Goal: Check status: Check status

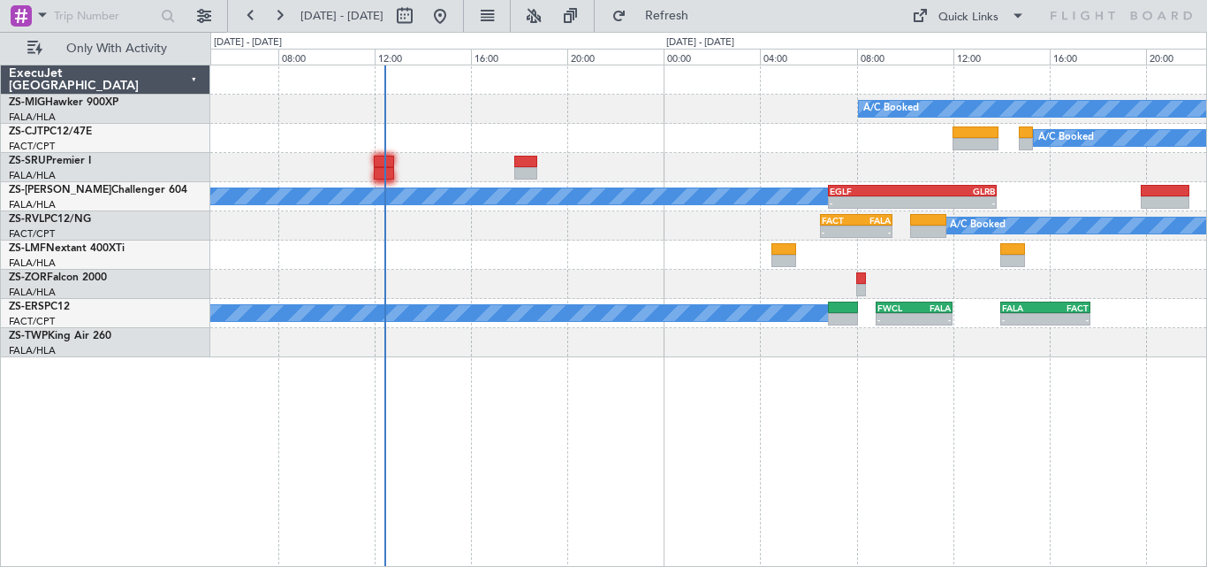
click at [594, 170] on div at bounding box center [708, 167] width 996 height 29
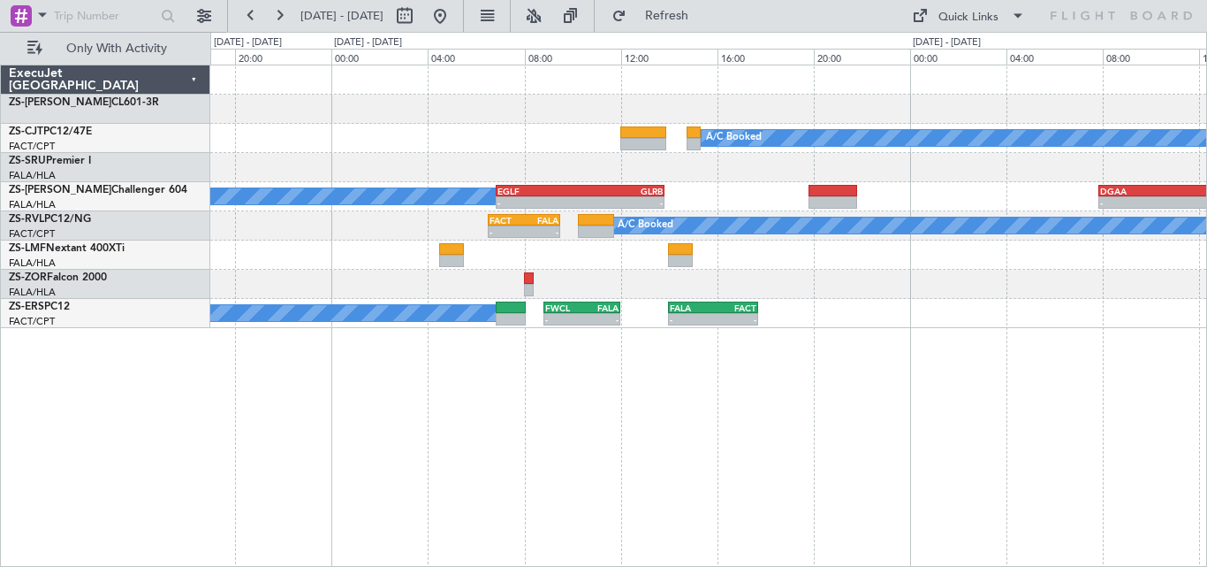
click at [288, 376] on div "A/C Booked A/C Booked A/C Booked A/C Booked - - EGLF 06:50 Z GLRB 13:50 Z - - D…" at bounding box center [708, 316] width 997 height 502
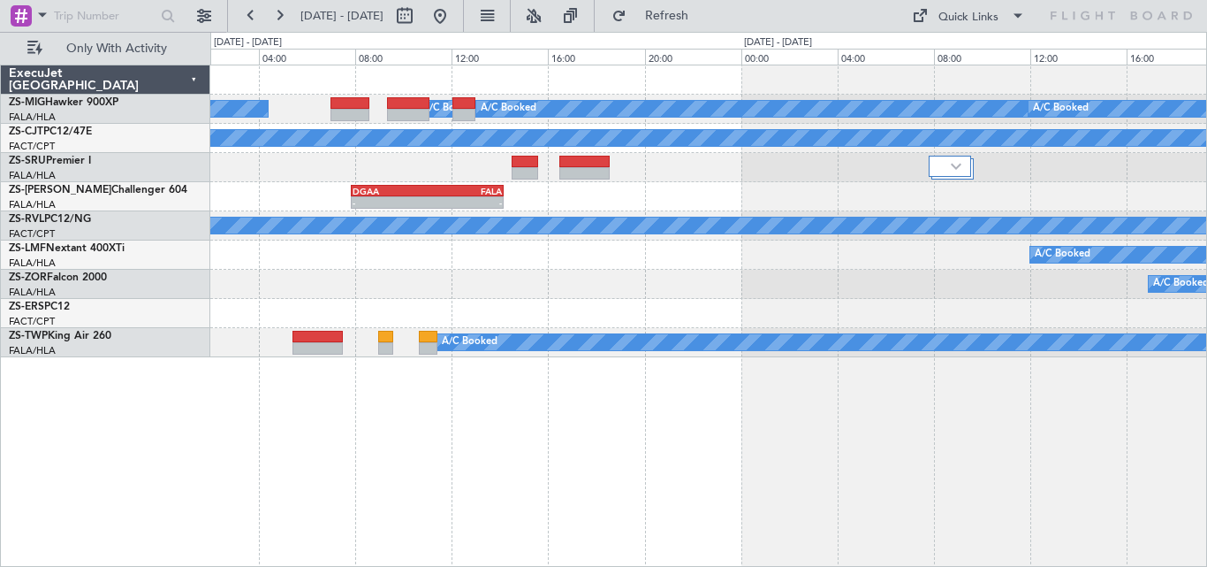
click at [480, 238] on div "A/C Booked A/C Booked A/C Booked A/C Booked A/C Booked - - DGAA 07:50 Z FALA 14…" at bounding box center [708, 211] width 996 height 292
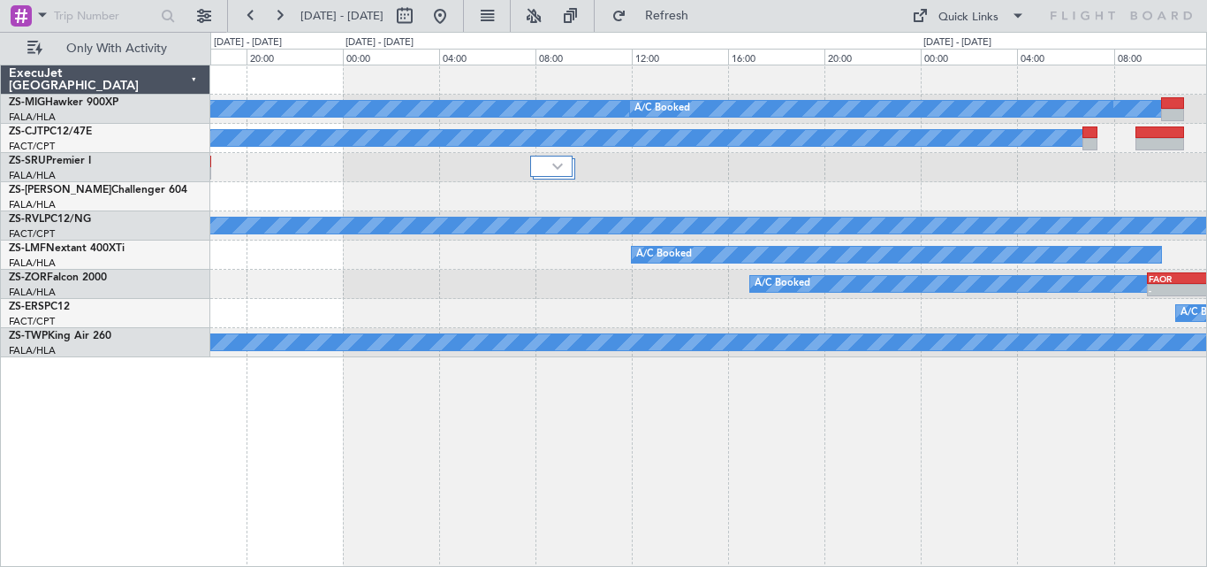
click at [506, 292] on div "A/C Booked A/C Booked A/C Booked A/C Booked - - DGAA 07:50 Z FALA 14:10 Z A/C B…" at bounding box center [708, 211] width 996 height 292
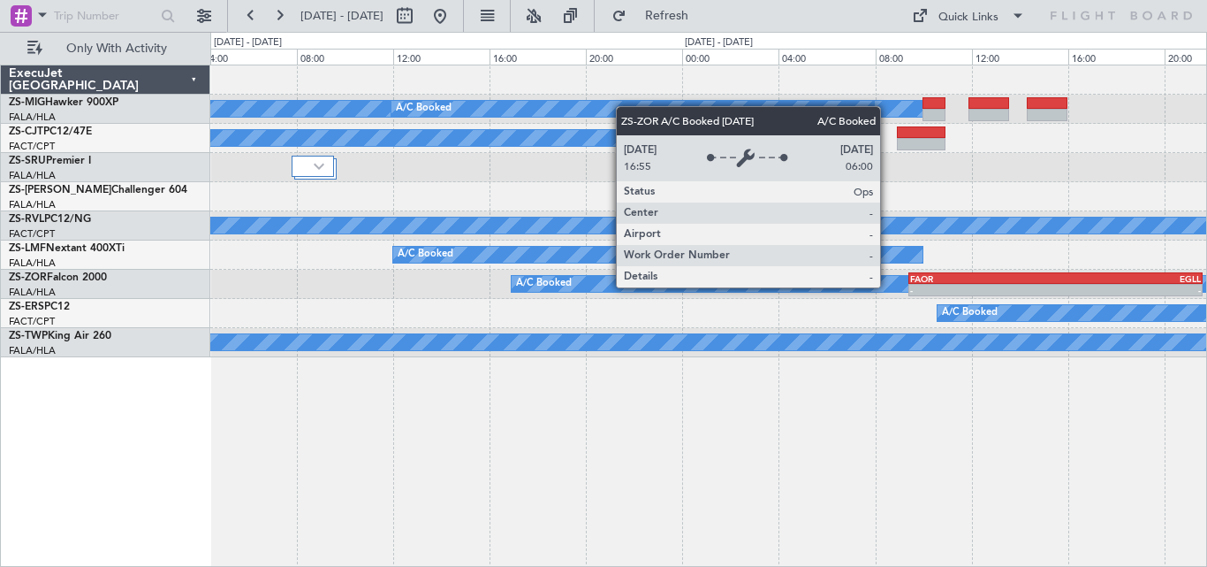
click at [458, 251] on div "A/C Booked A/C Booked A/C Booked A/C Booked A/C Booked A/C Booked A/C Booked - …" at bounding box center [708, 211] width 996 height 292
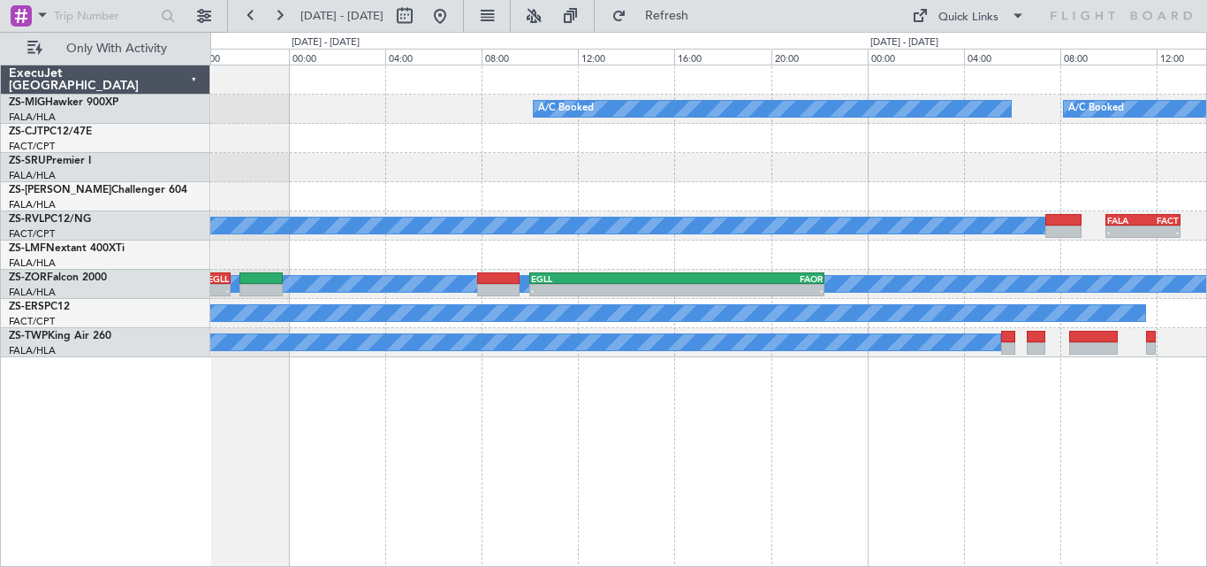
click at [285, 250] on div "A/C Booked A/C Booked A/C Booked - - FALA 09:55 Z FACT 13:00 Z A/C Booked - - F…" at bounding box center [708, 211] width 996 height 292
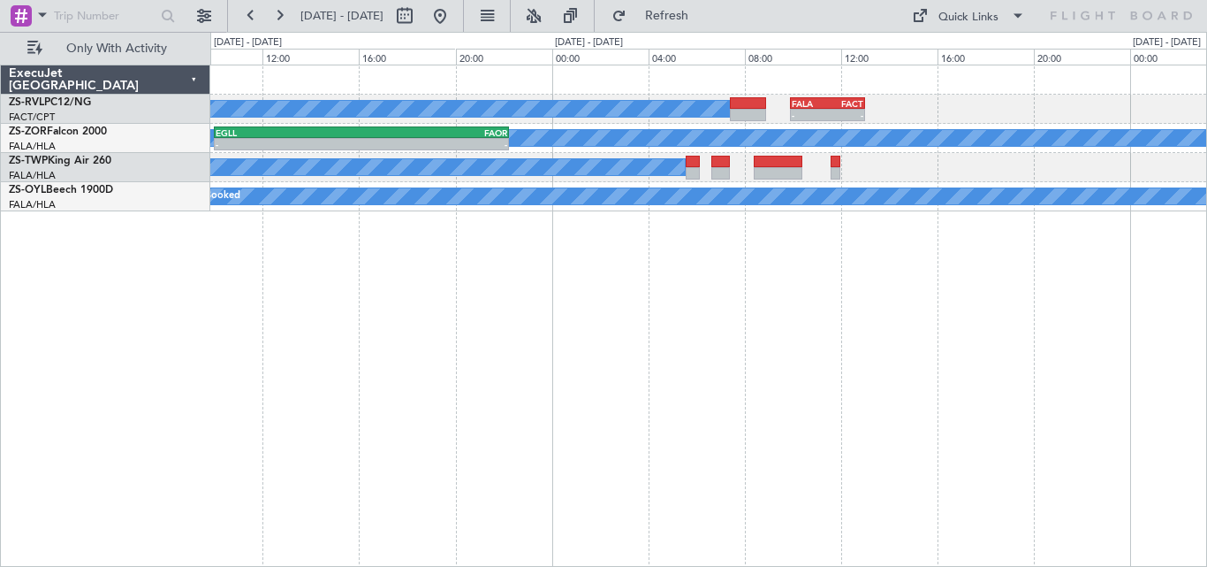
click at [588, 235] on div "A/C Booked - - FALA 09:55 Z FACT 13:00 Z A/C Booked - - EGLL 10:00 Z FAOR 22:15…" at bounding box center [708, 316] width 997 height 502
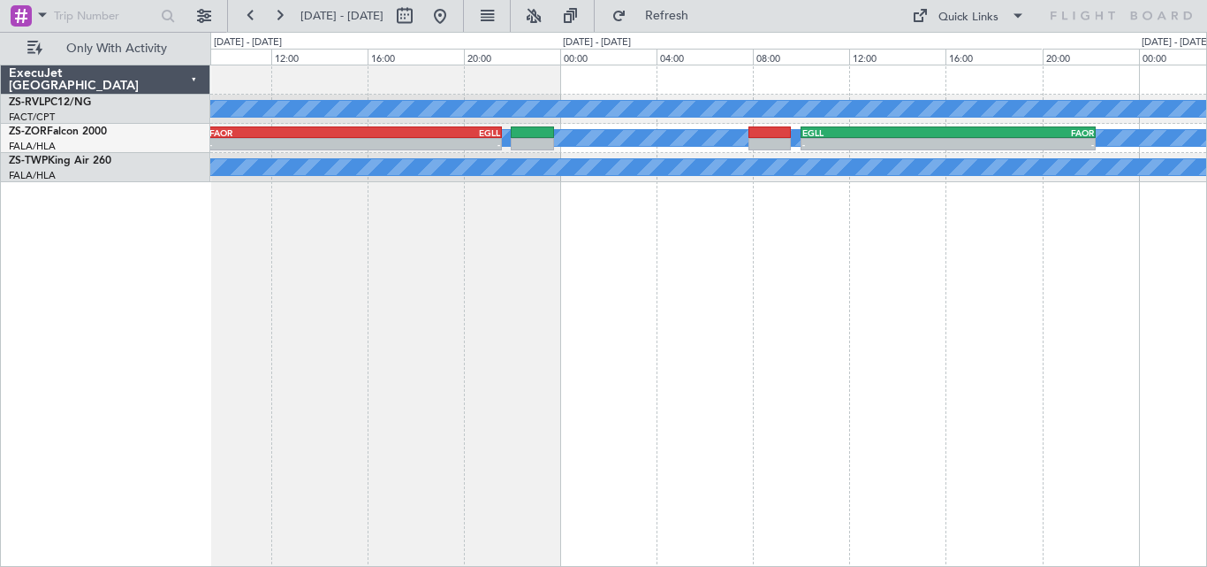
click at [1206, 267] on div "A/C Booked - - FALA 09:55 Z FACT 13:00 Z A/C Booked - - EGLL 10:00 Z FAOR 22:15…" at bounding box center [603, 299] width 1207 height 535
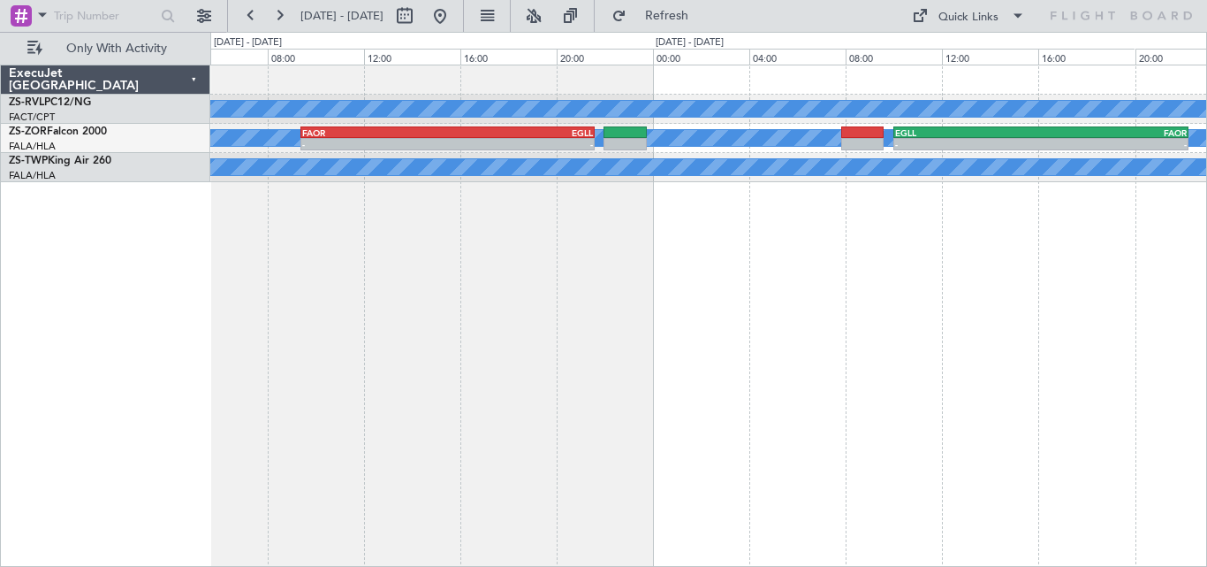
click at [826, 254] on div "A/C Booked A/C Booked - - EGLL 10:00 Z FAOR 22:15 Z FAOR 09:25 Z EGLL 21:35 Z -…" at bounding box center [708, 316] width 997 height 502
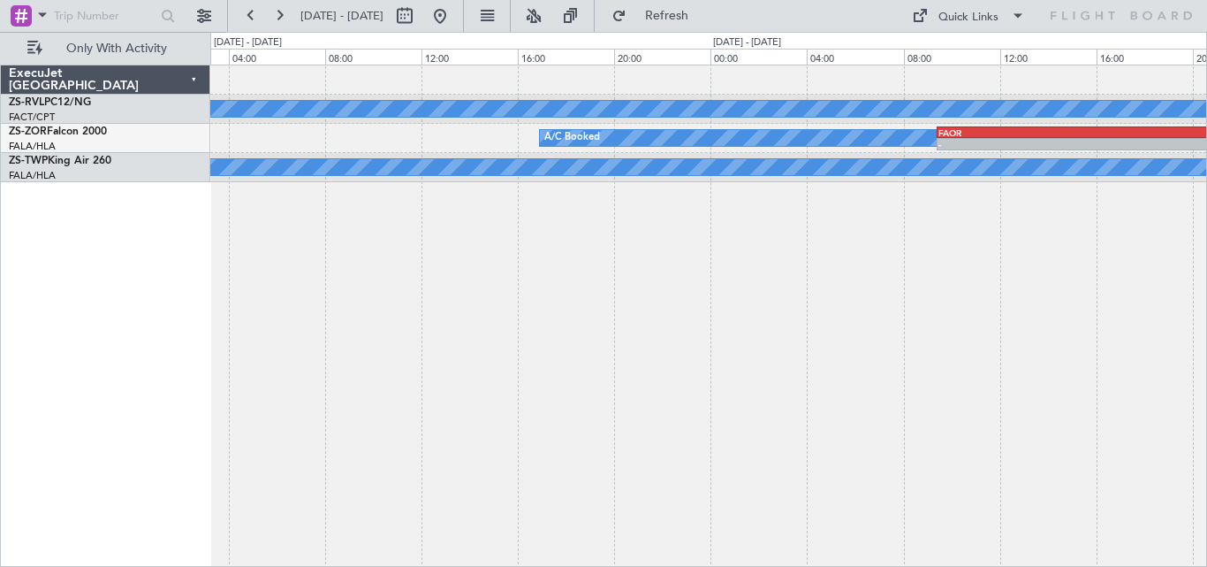
click at [1140, 274] on div "A/C Booked A/C Booked FAOR 09:25 Z EGLL 21:35 Z - - A/C Booked A/C Booked A/C B…" at bounding box center [708, 316] width 997 height 502
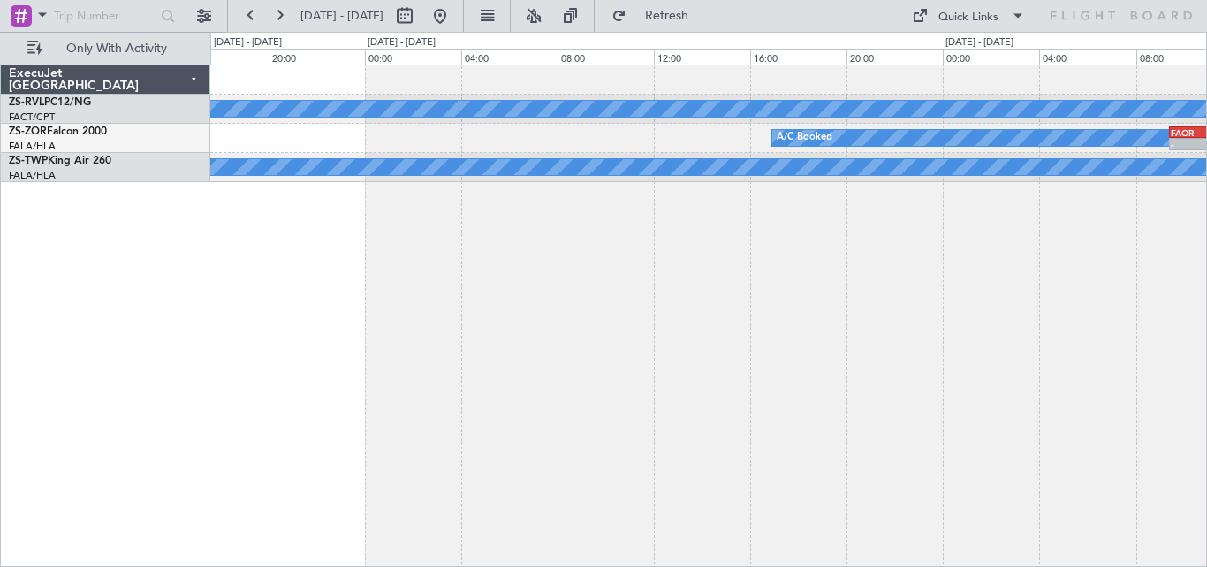
click at [1136, 253] on div "A/C Booked A/C Booked FAOR 09:25 Z EGLL 21:35 Z - - A/C Booked A/C Booked A/C B…" at bounding box center [708, 316] width 997 height 502
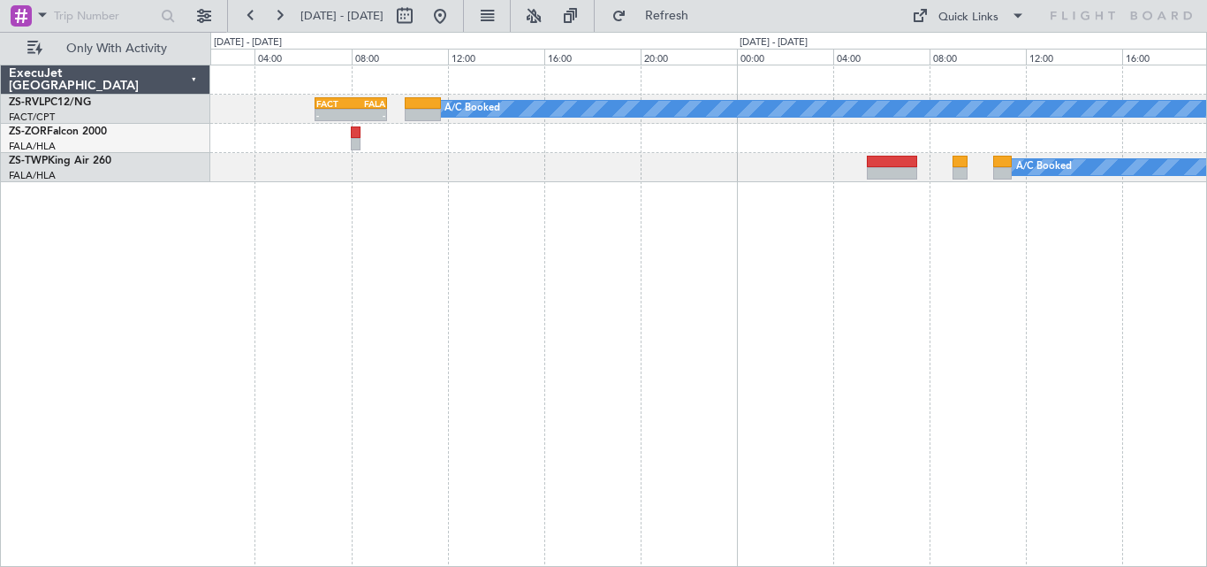
click at [1031, 250] on div "A/C Booked FACT 06:30 Z FALA 09:30 Z - - A/C Booked A/C Booked A/C Booked A/C B…" at bounding box center [708, 316] width 997 height 502
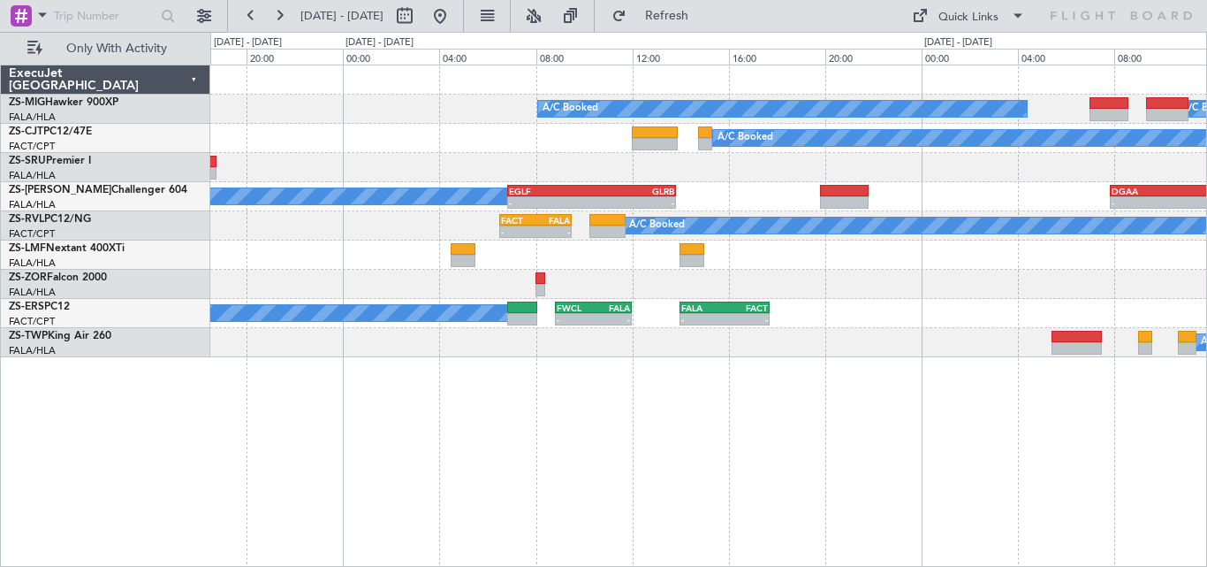
click at [524, 126] on div "A/C Booked A/C Booked A/C Booked A/C Booked A/C Booked A/C Booked - - EGLF 06:5…" at bounding box center [708, 211] width 996 height 292
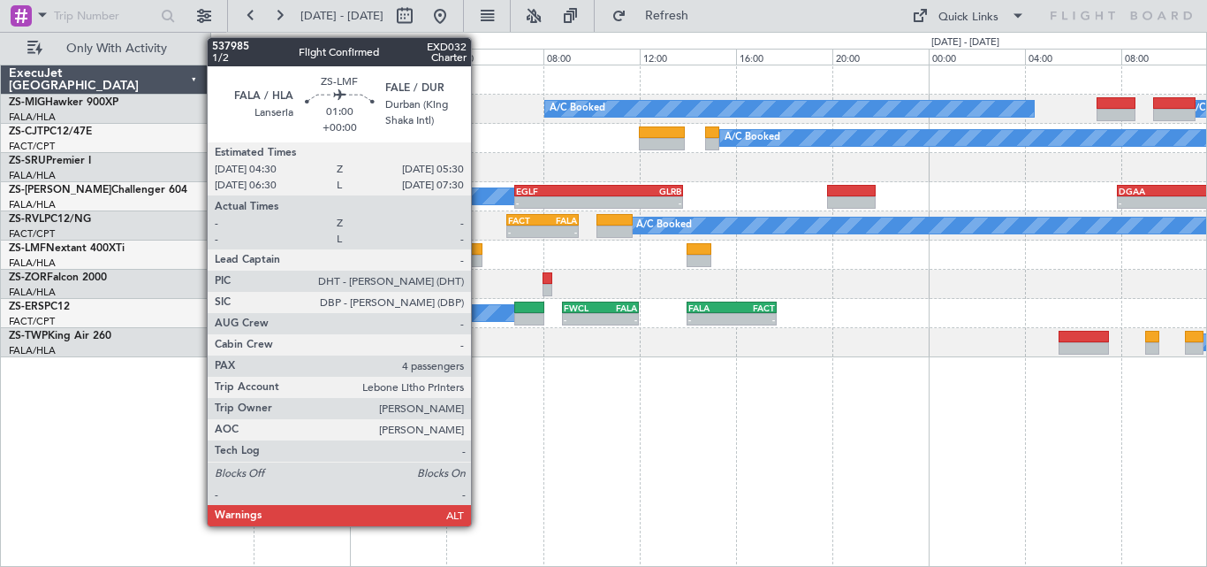
click at [479, 250] on div at bounding box center [470, 249] width 25 height 12
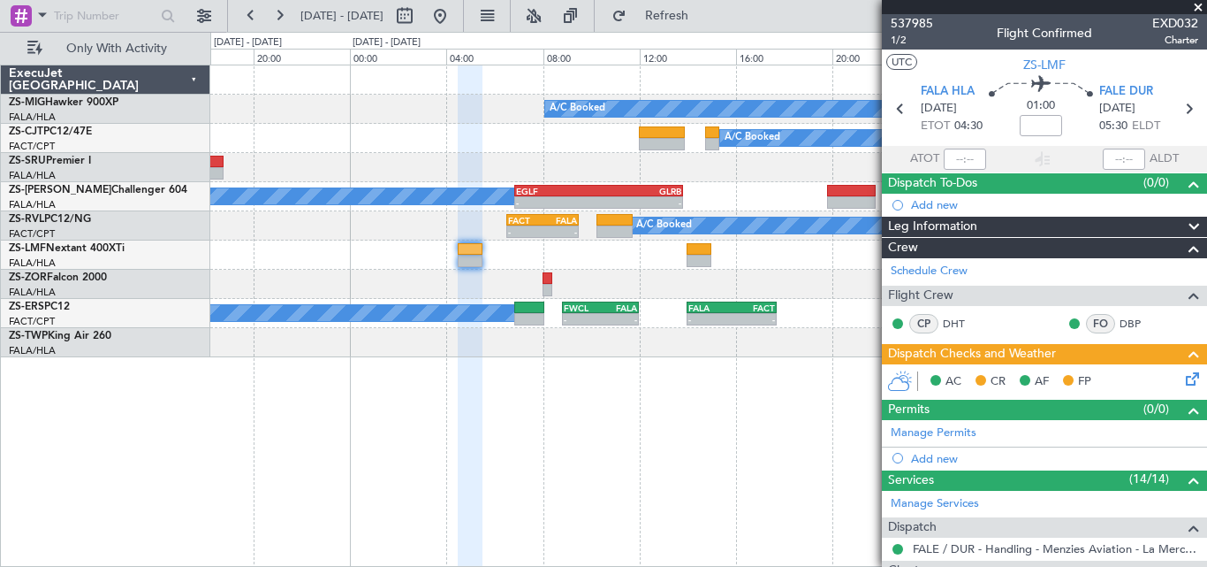
click at [1194, 9] on span at bounding box center [1199, 8] width 18 height 16
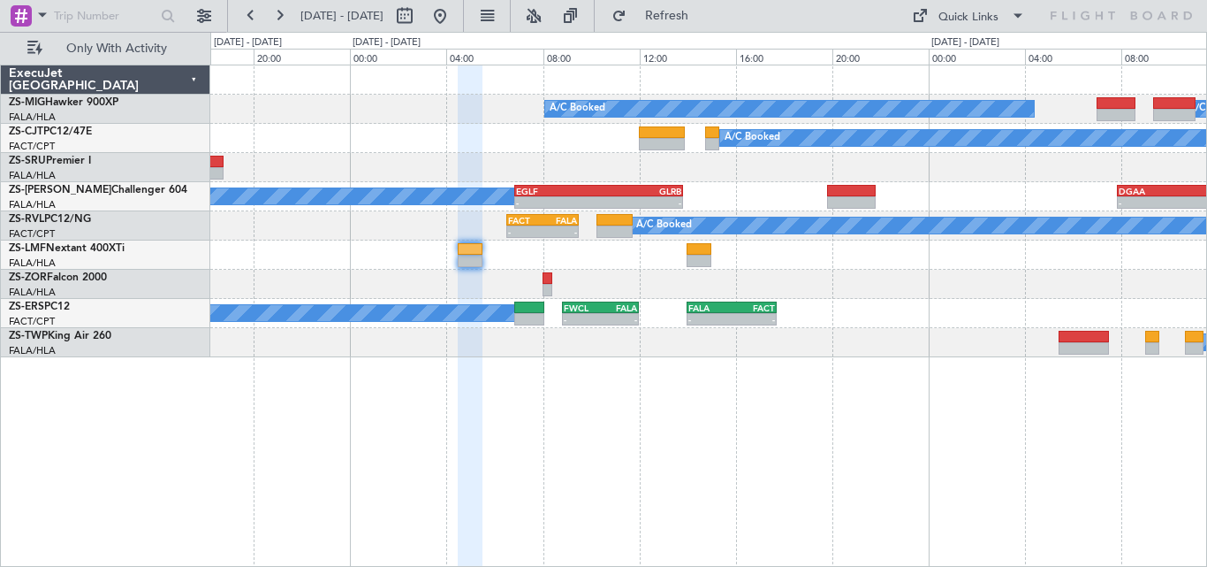
type input "0"
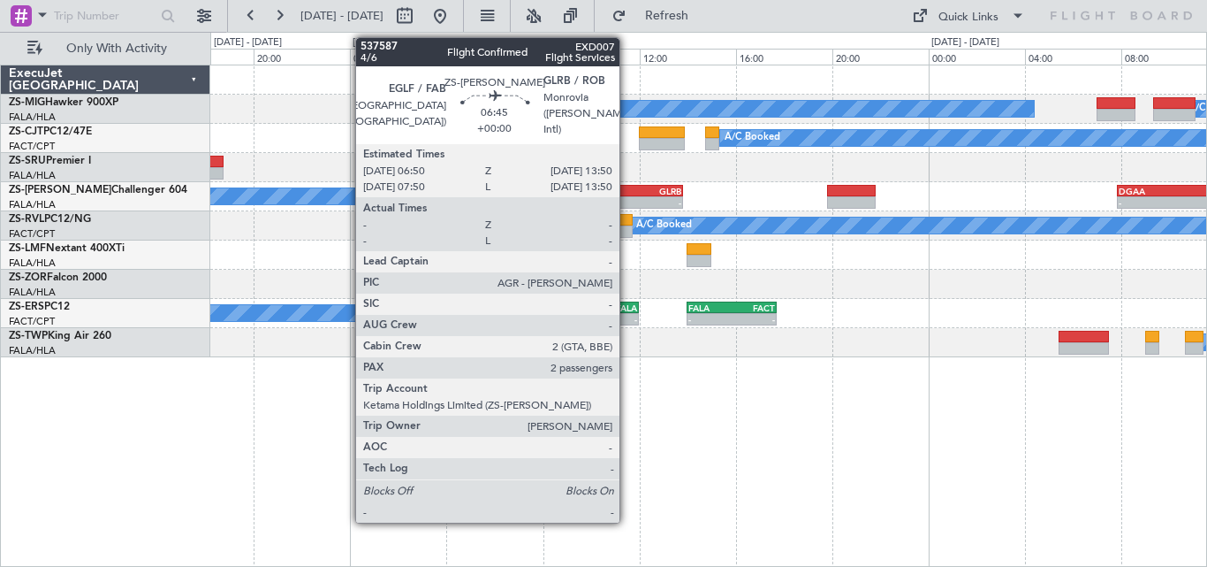
click at [628, 192] on div "GLRB" at bounding box center [639, 191] width 83 height 11
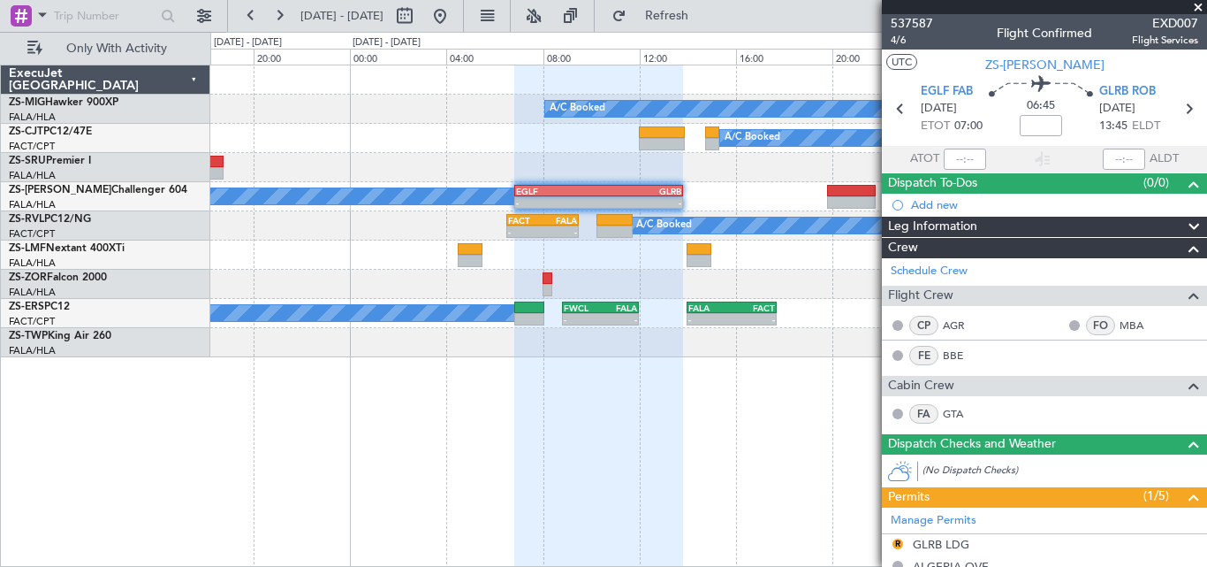
click at [1195, 7] on span at bounding box center [1199, 8] width 18 height 16
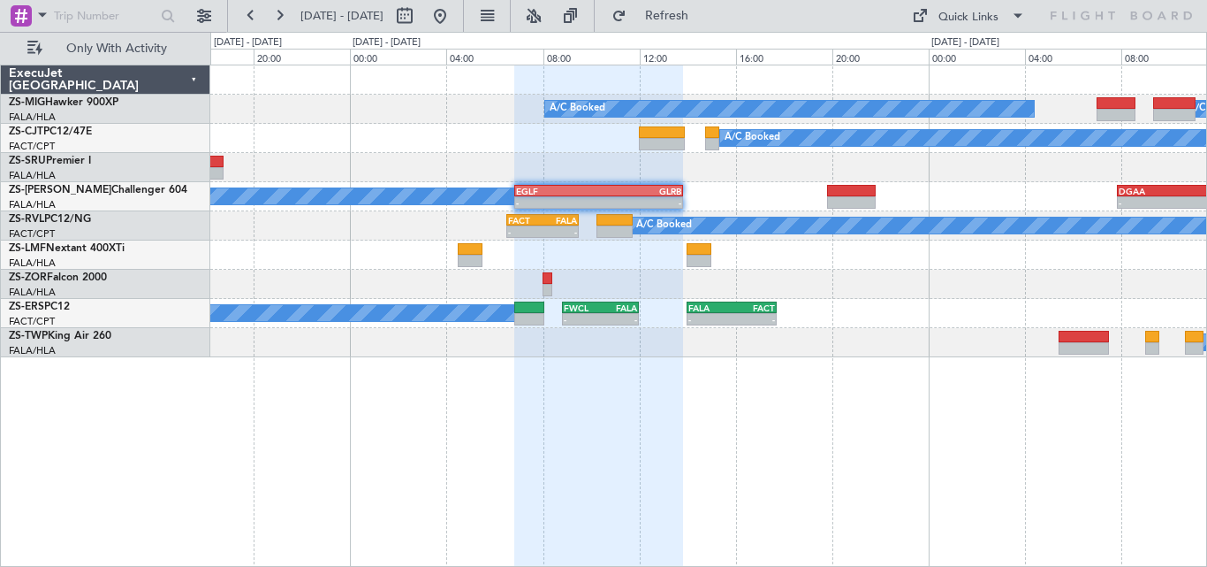
type input "0"
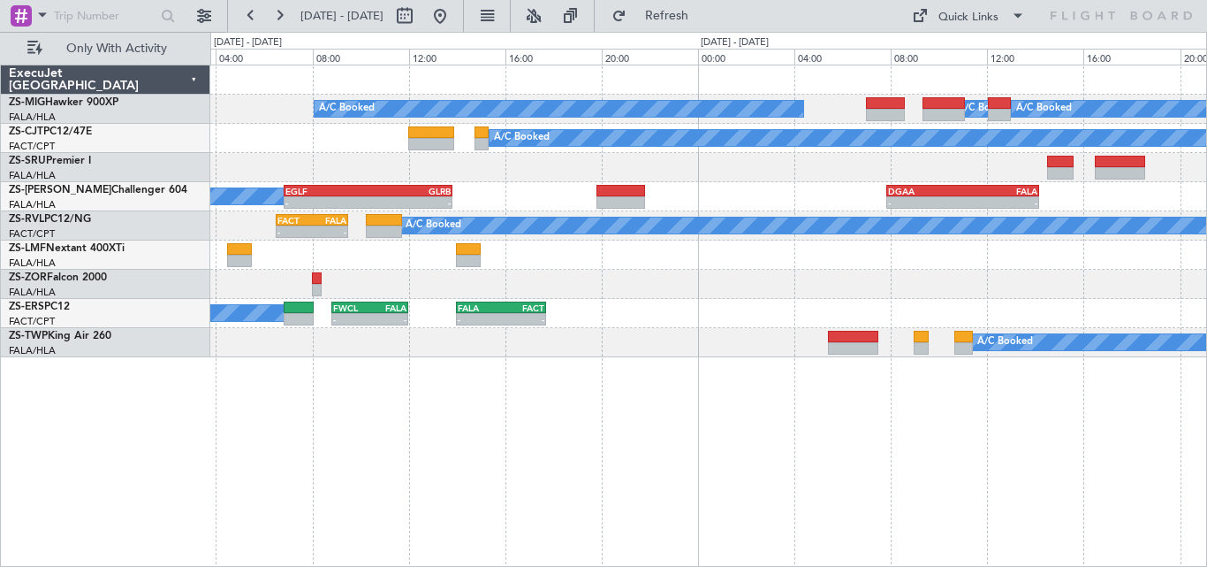
click at [713, 247] on div "A/C Booked A/C Booked A/C Booked A/C Booked A/C Booked A/C Booked - - EGLF 06:5…" at bounding box center [708, 211] width 996 height 292
